Goal: Find specific page/section: Find specific page/section

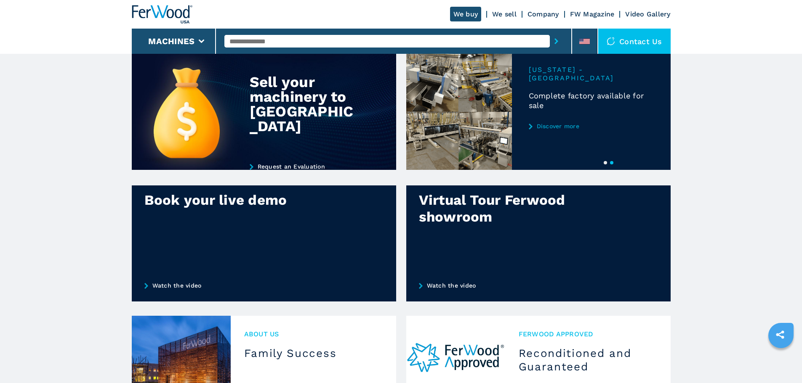
click at [182, 5] on img at bounding box center [162, 14] width 61 height 19
click at [586, 36] on icon at bounding box center [584, 41] width 11 height 11
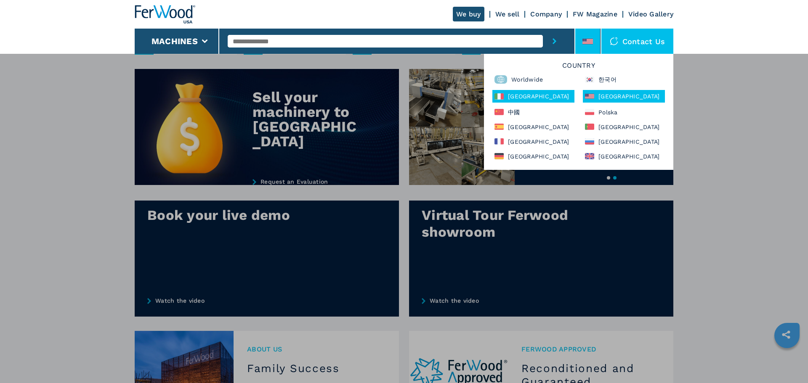
click at [523, 97] on div "[GEOGRAPHIC_DATA]" at bounding box center [533, 96] width 82 height 13
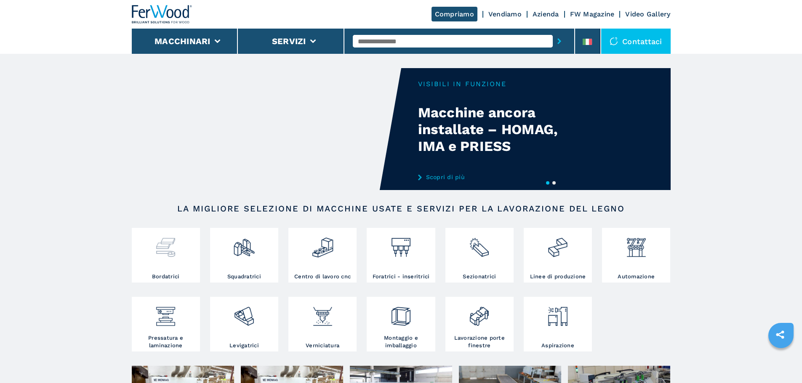
click at [177, 249] on img at bounding box center [165, 244] width 22 height 29
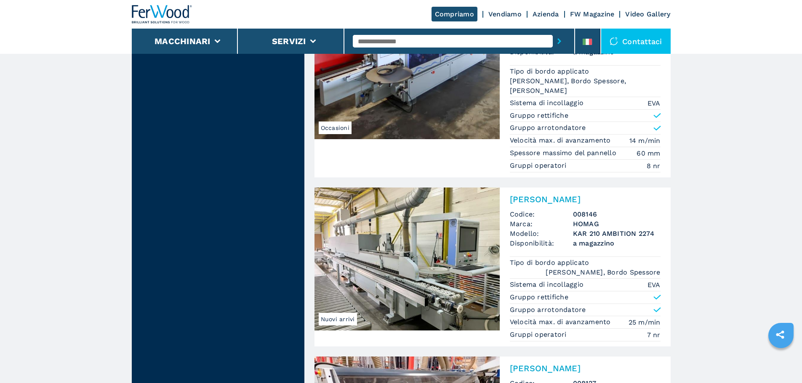
scroll to position [1894, 0]
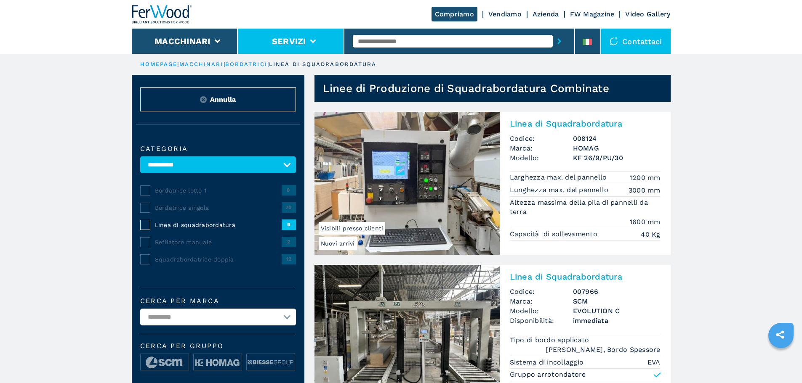
click at [284, 37] on button "Servizi" at bounding box center [289, 41] width 34 height 10
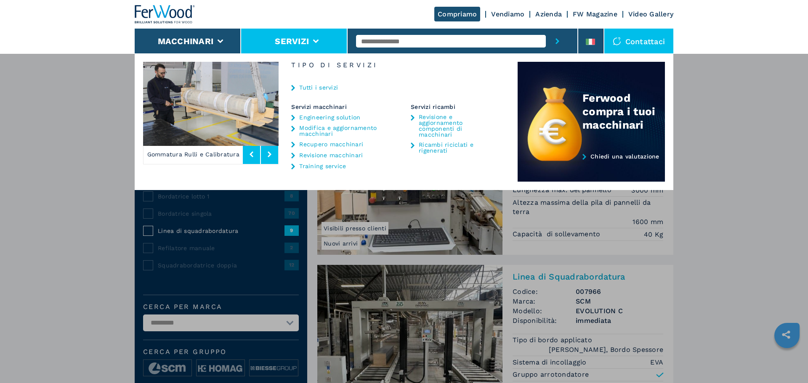
click at [311, 42] on li "Servizi" at bounding box center [294, 41] width 106 height 25
